Goal: Task Accomplishment & Management: Complete application form

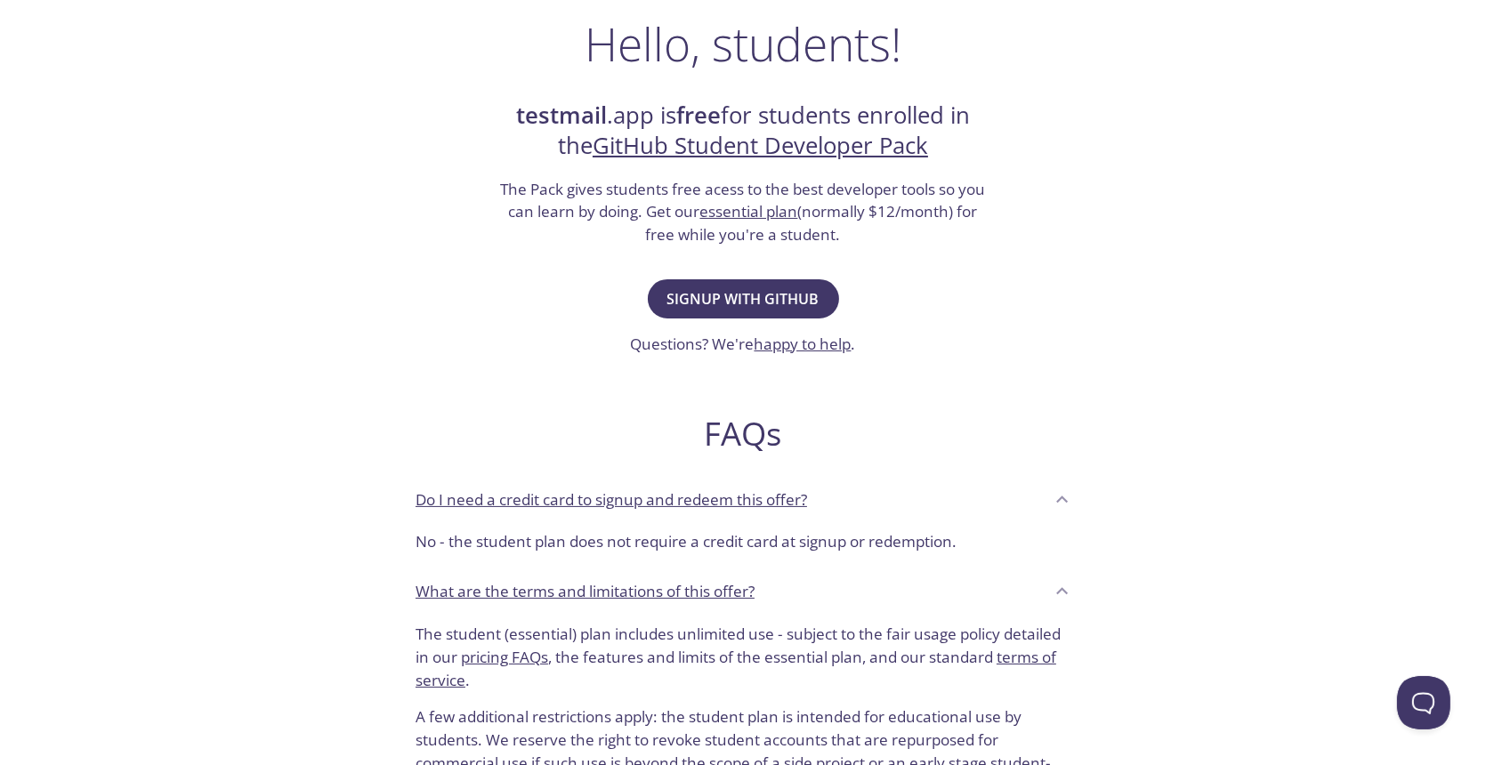
scroll to position [335, 0]
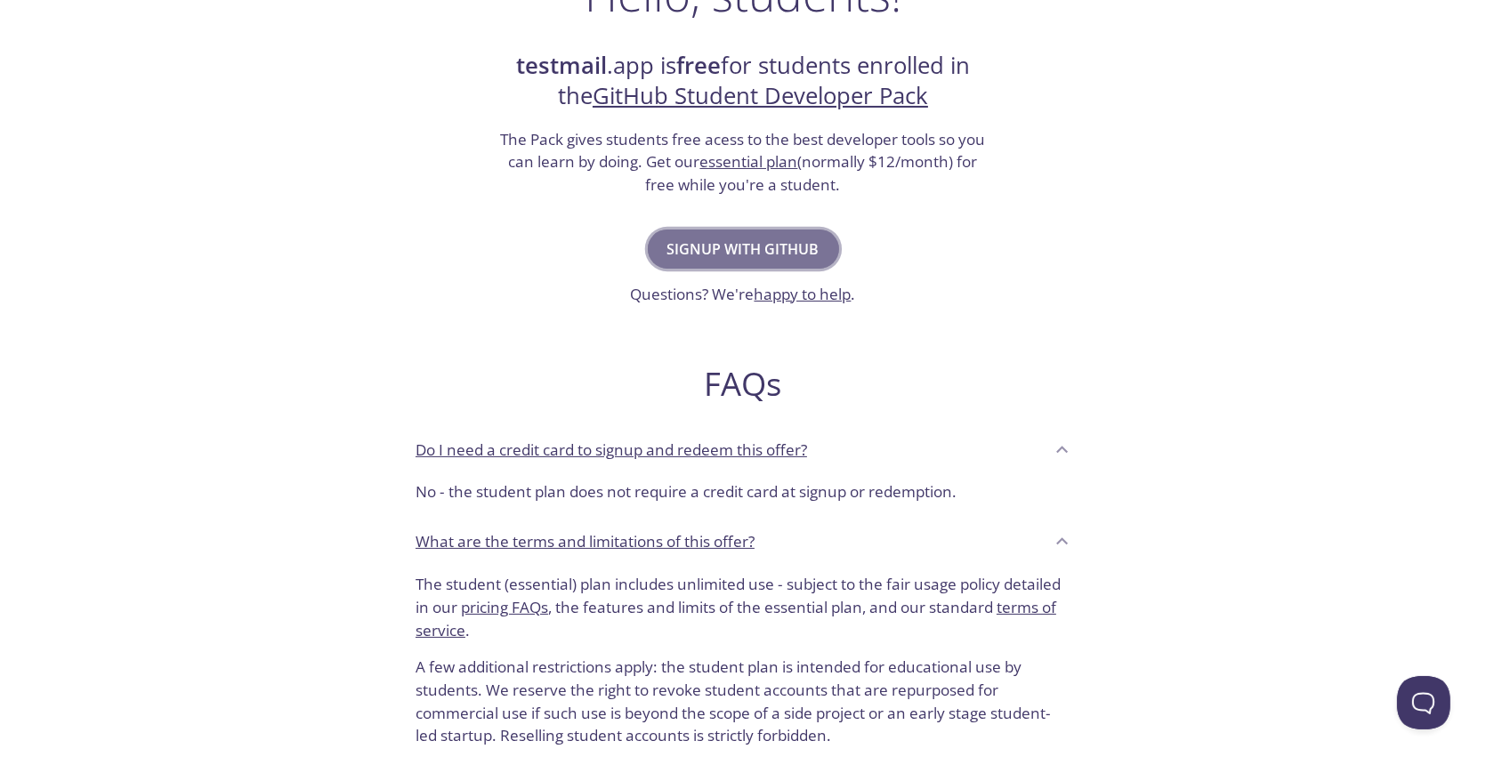
click at [761, 244] on span "Signup with GitHub" at bounding box center [743, 249] width 152 height 25
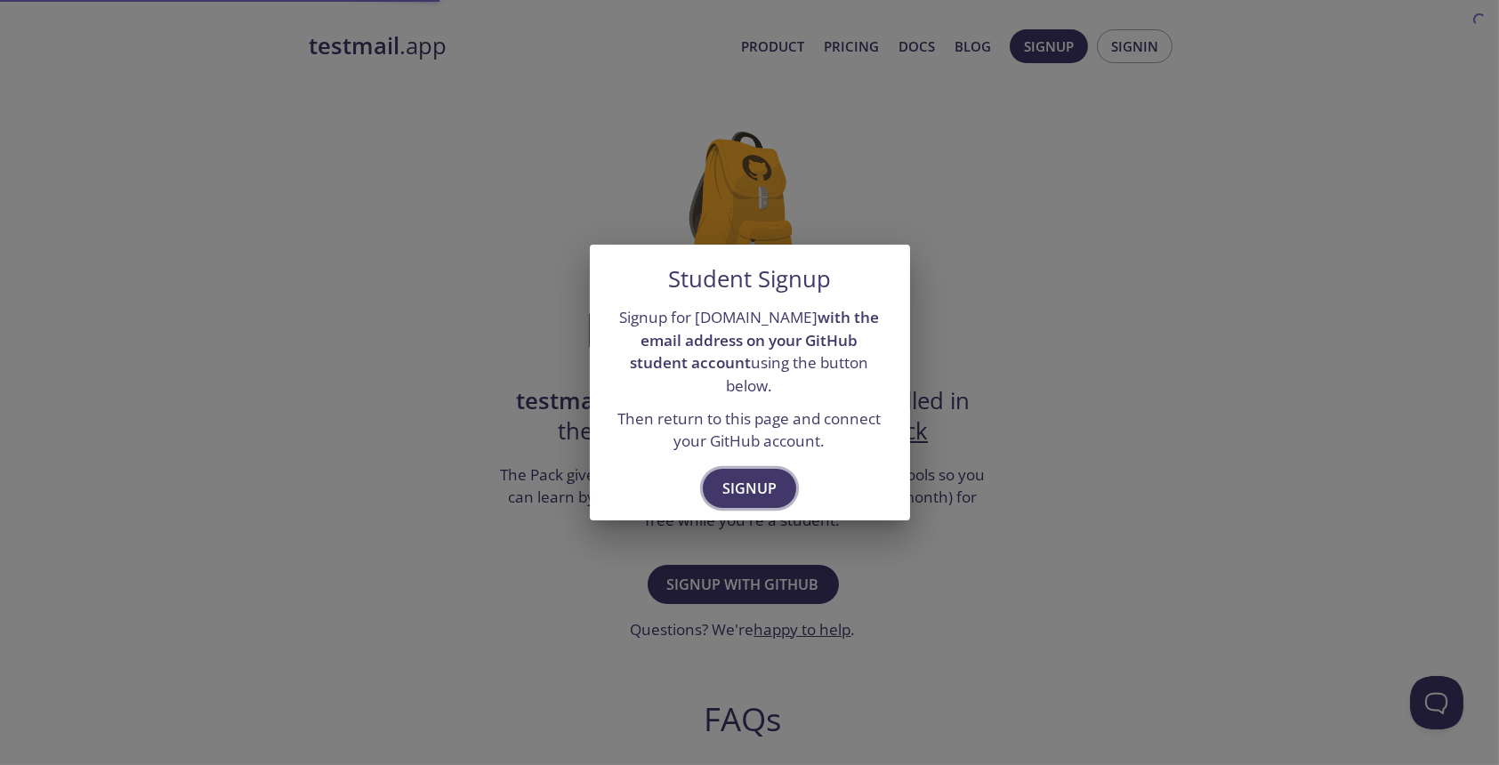
click at [743, 485] on span "Signup" at bounding box center [749, 488] width 54 height 25
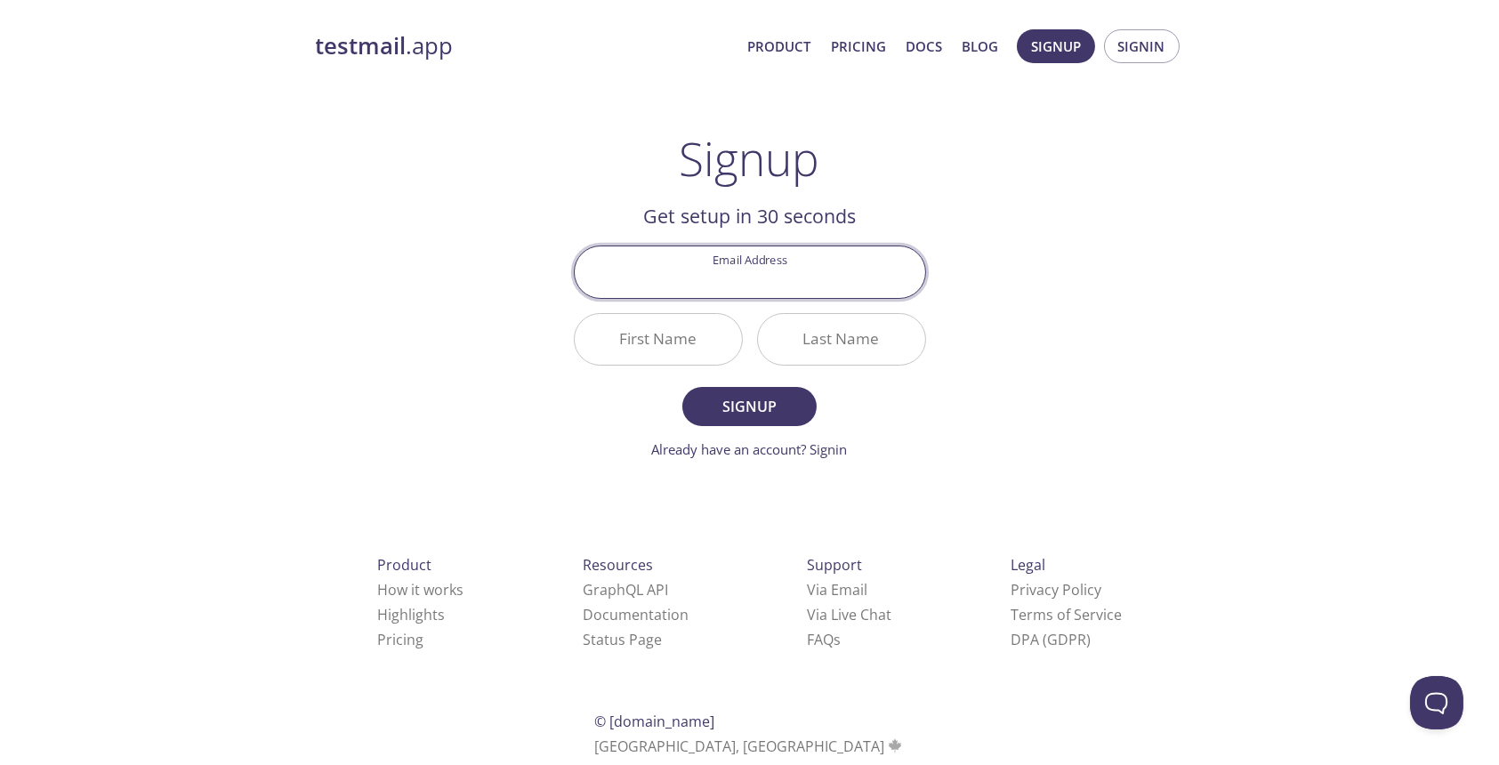
click at [778, 272] on input "Email Address" at bounding box center [750, 271] width 351 height 51
type input "[EMAIL_ADDRESS][DOMAIN_NAME]"
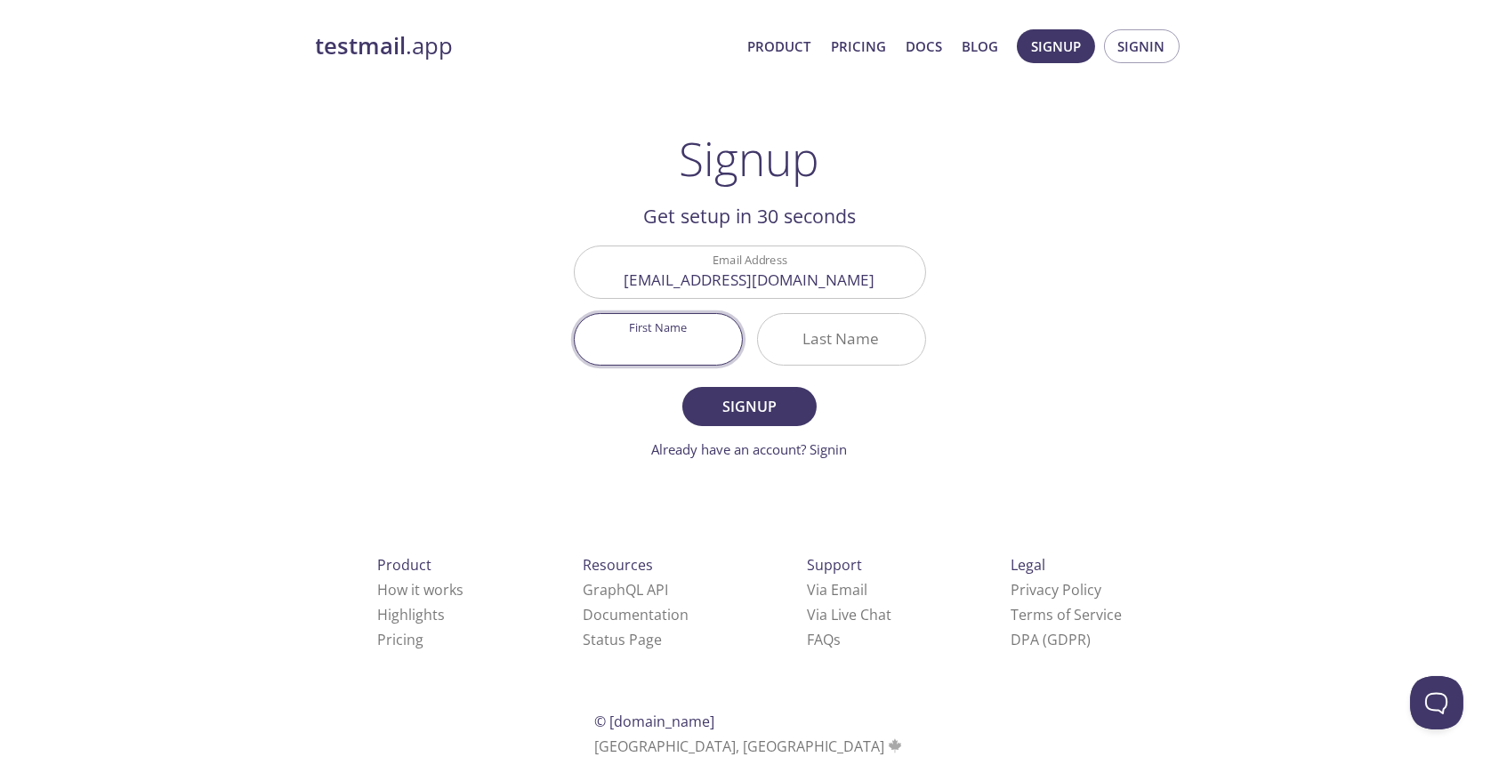
click at [680, 354] on input "First Name" at bounding box center [658, 339] width 167 height 51
click at [676, 354] on input "First Name" at bounding box center [658, 339] width 167 height 51
type input "Swayam"
click at [843, 337] on input "Last Name" at bounding box center [841, 339] width 167 height 51
type input "[PERSON_NAME]"
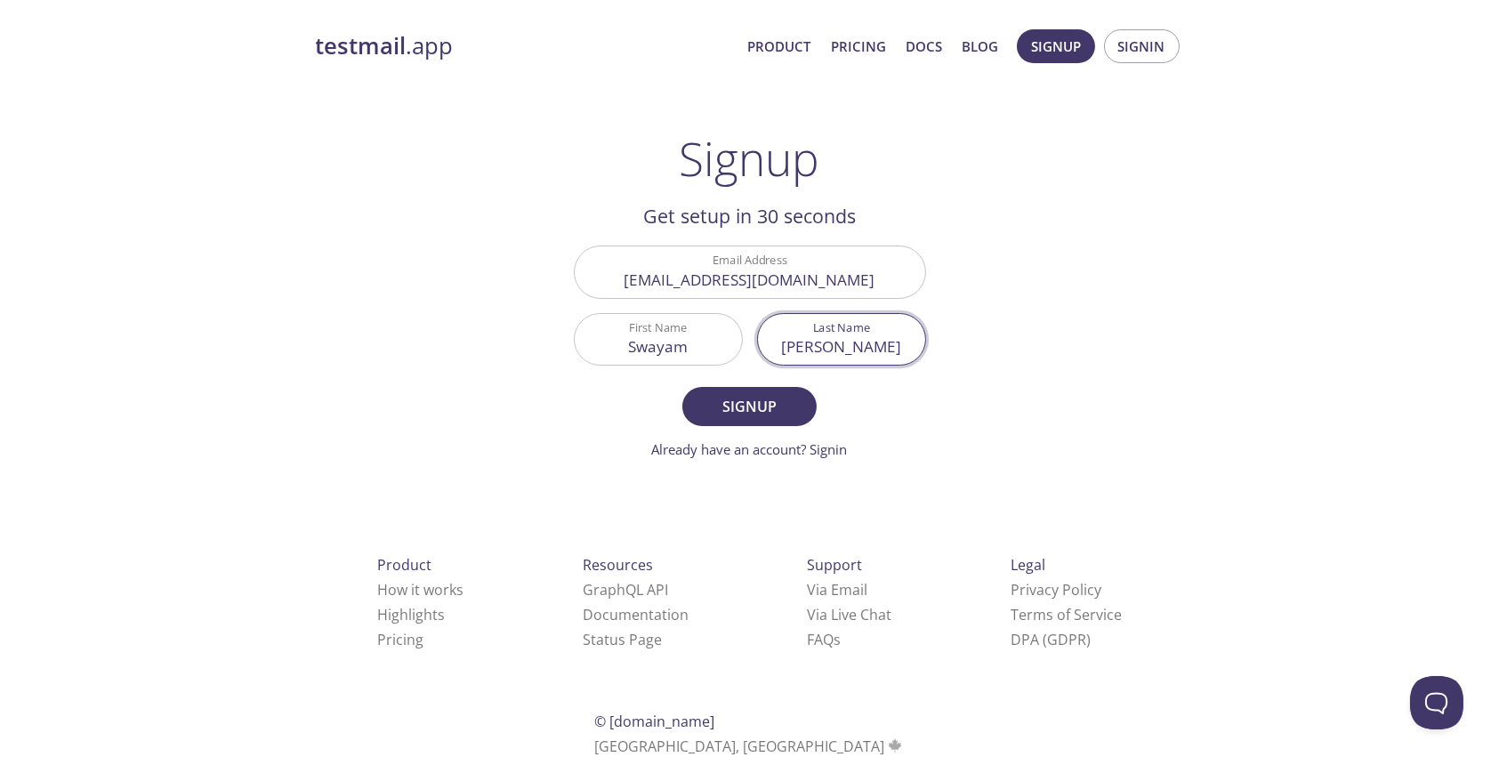
click at [682, 387] on button "Signup" at bounding box center [748, 406] width 133 height 39
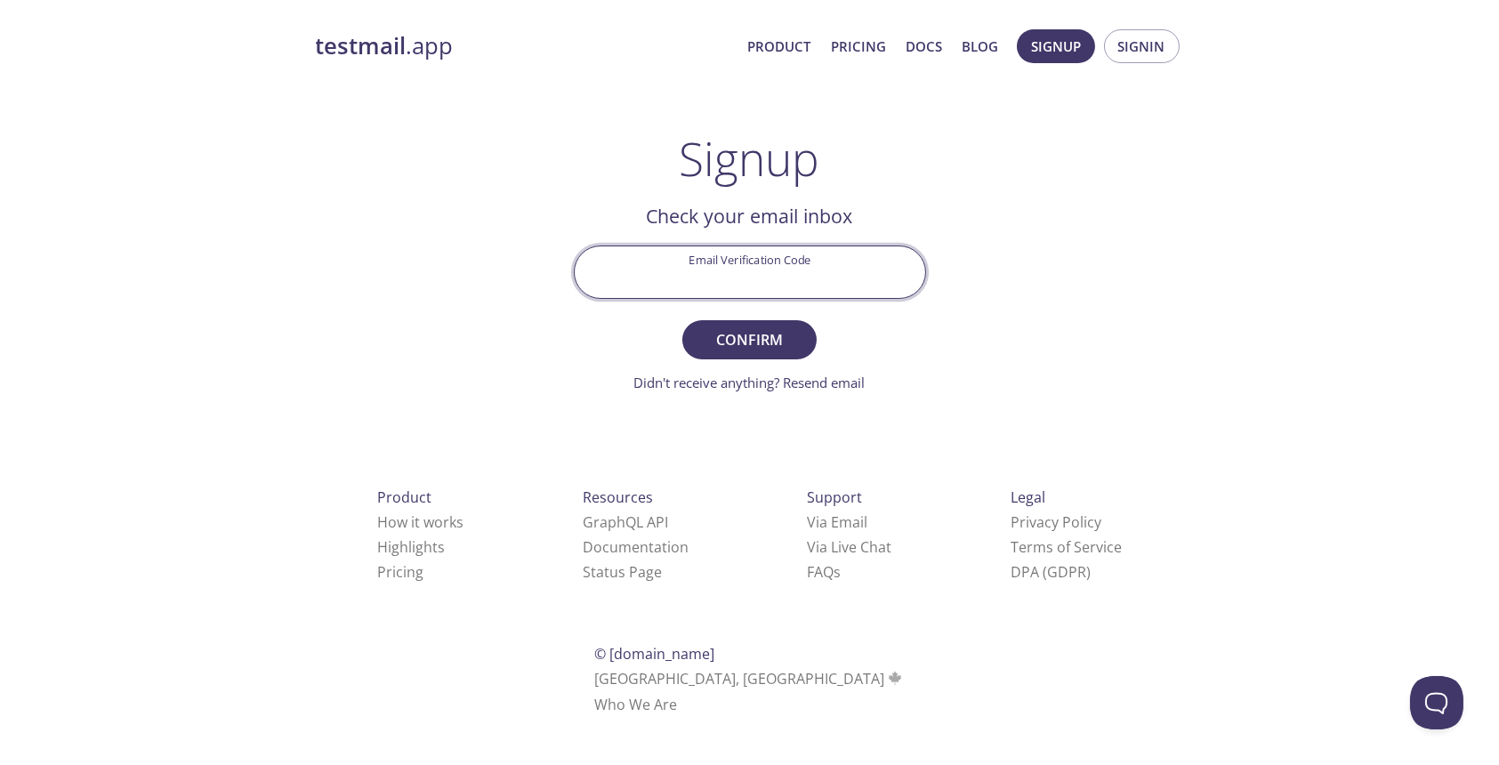
click at [771, 278] on input "Email Verification Code" at bounding box center [750, 271] width 351 height 51
type input "v"
paste input "3TV67K6"
type input "3TV67K6"
click at [682, 320] on button "Confirm" at bounding box center [748, 339] width 133 height 39
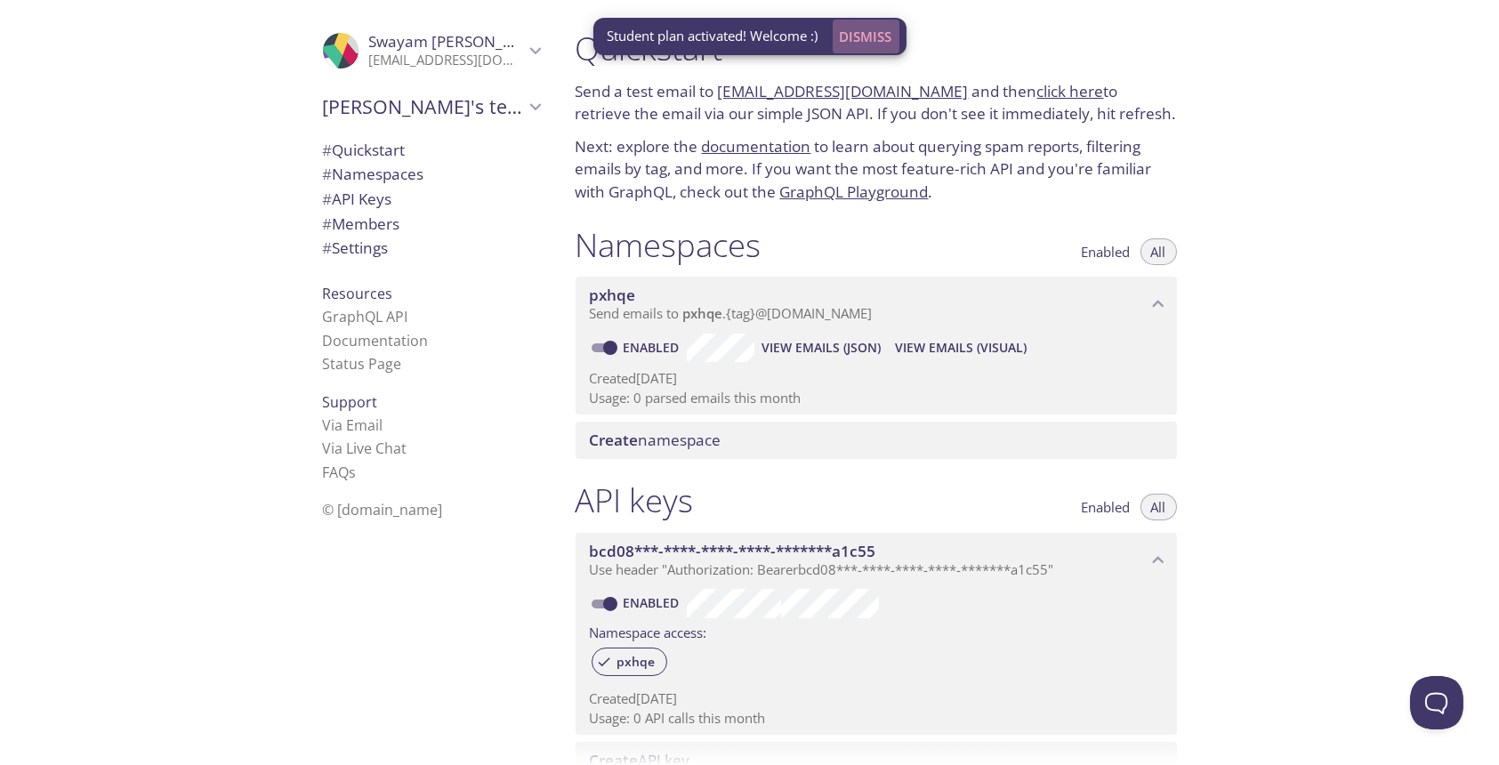
click at [870, 33] on span "Dismiss" at bounding box center [866, 36] width 52 height 23
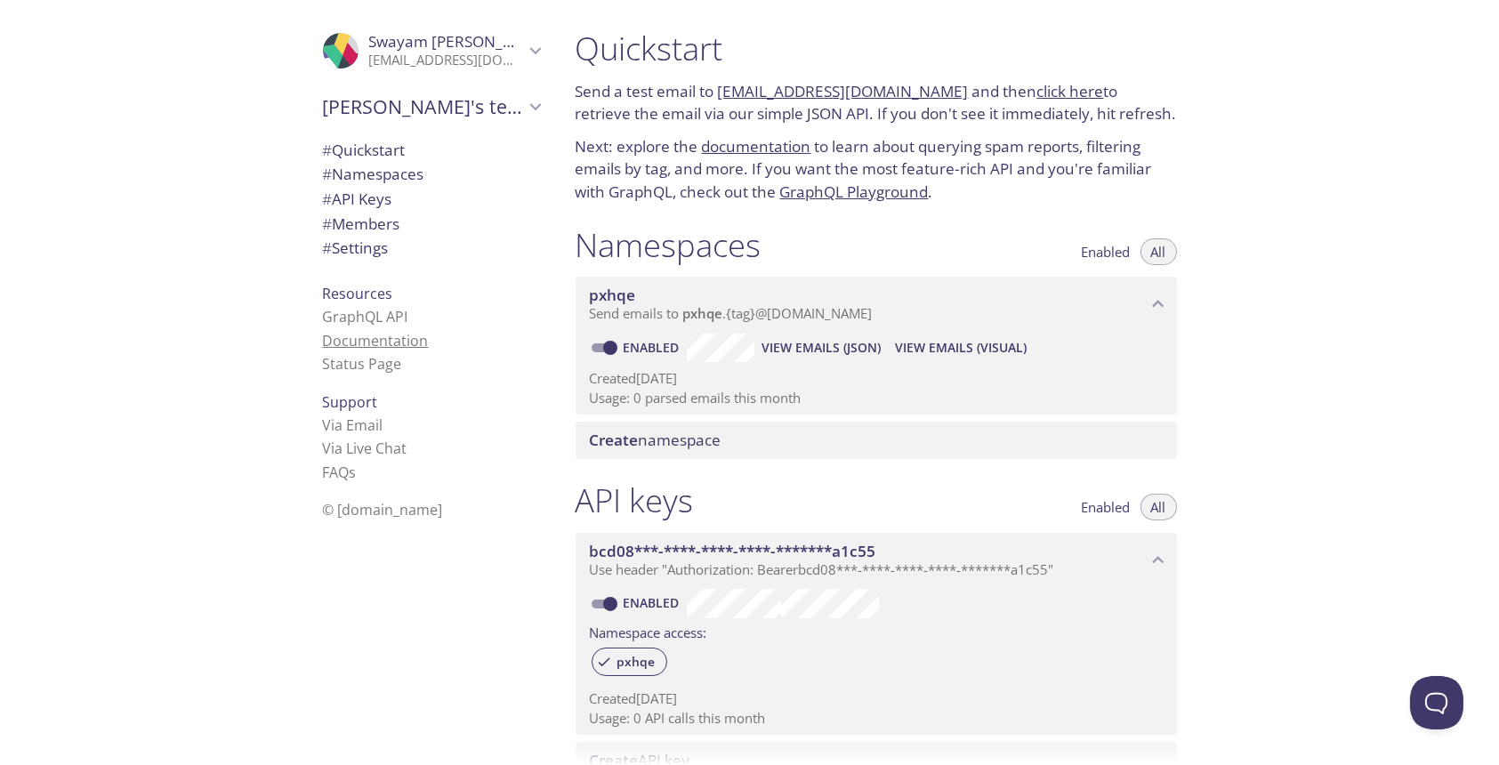
click at [392, 339] on link "Documentation" at bounding box center [376, 341] width 106 height 20
